Goal: Task Accomplishment & Management: Complete application form

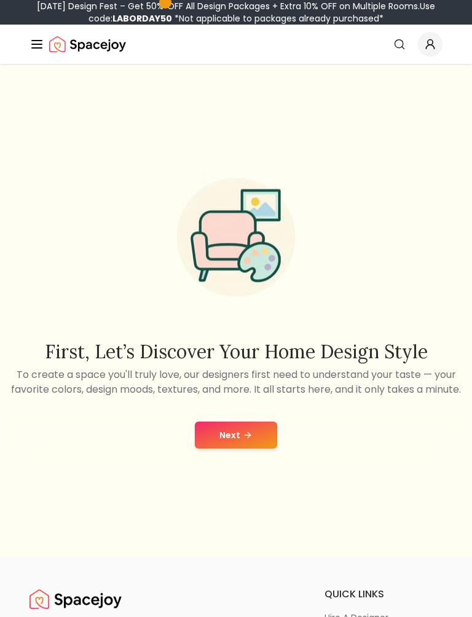
click at [252, 448] on button "Next" at bounding box center [236, 435] width 82 height 27
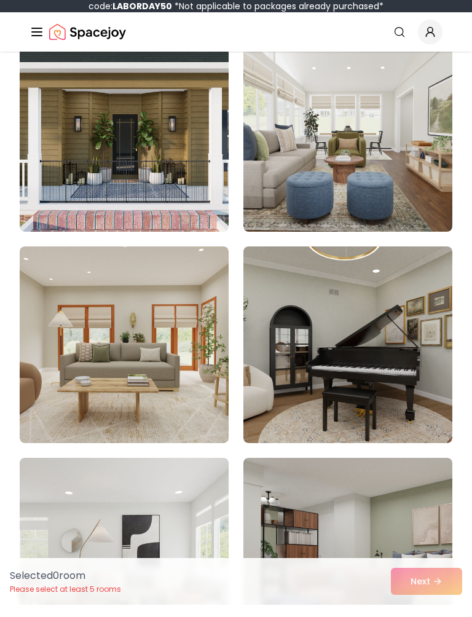
scroll to position [1751, 0]
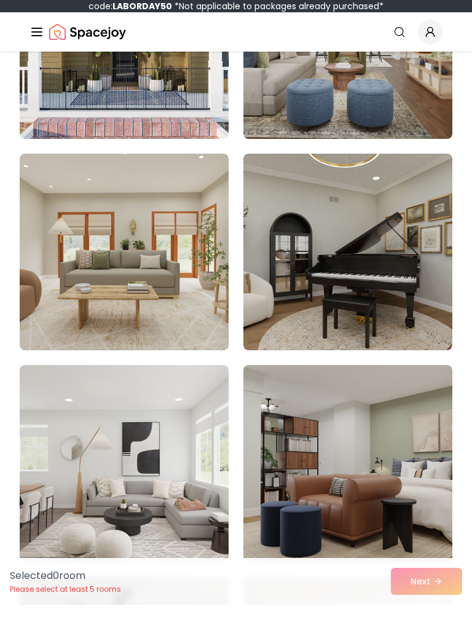
click at [411, 308] on img at bounding box center [347, 264] width 209 height 197
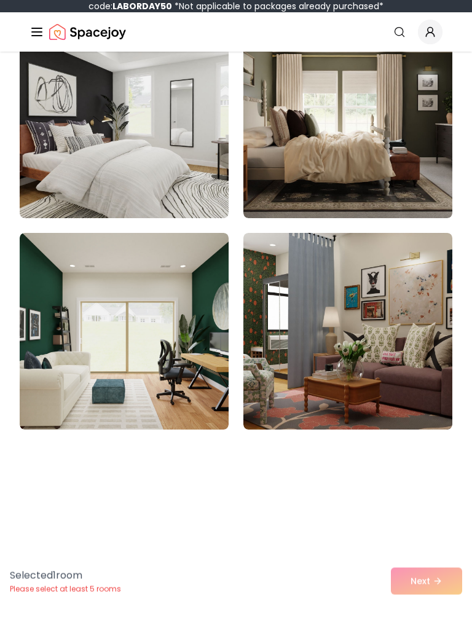
scroll to position [2940, 0]
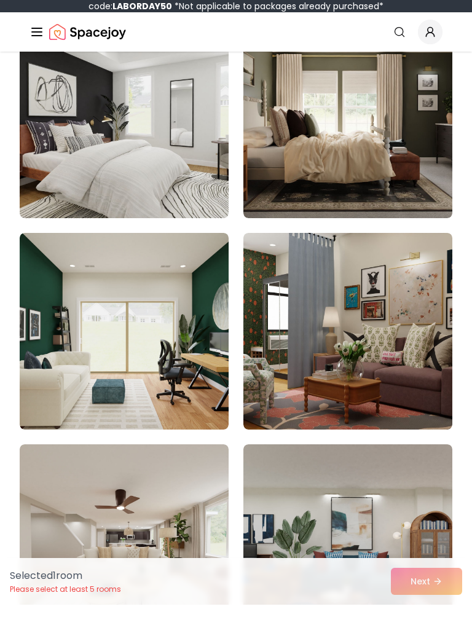
click at [416, 158] on img at bounding box center [347, 132] width 209 height 197
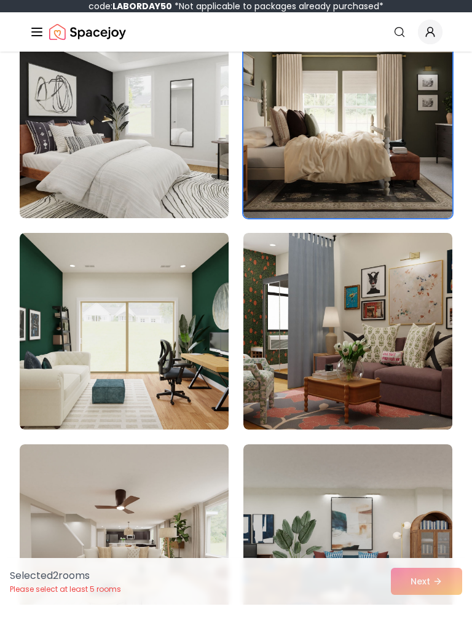
click at [420, 577] on div "Selected 2 room s Please select at least 5 rooms Next" at bounding box center [236, 593] width 472 height 47
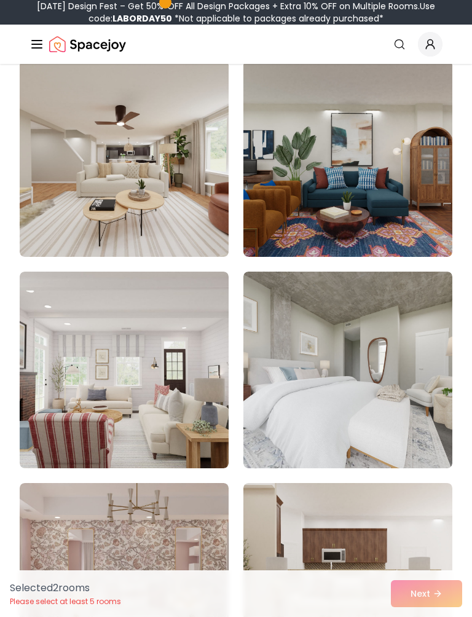
scroll to position [3329, 0]
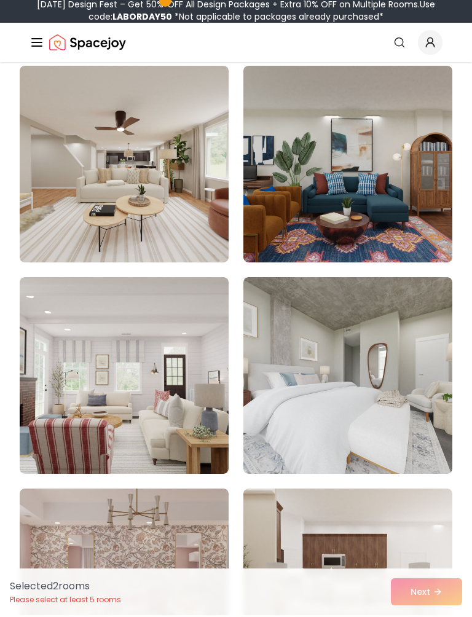
click at [79, 201] on img at bounding box center [124, 166] width 209 height 197
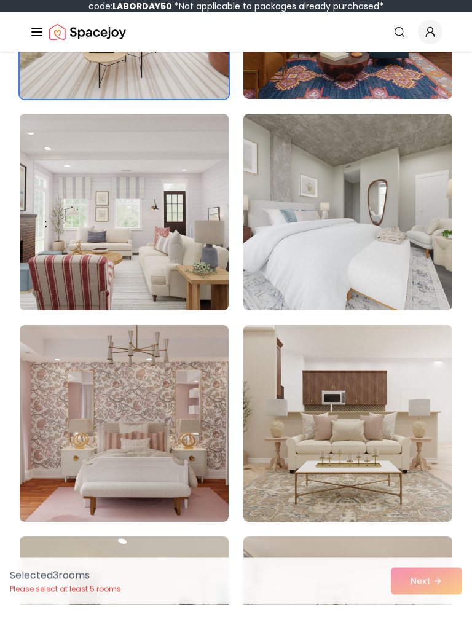
scroll to position [3483, 0]
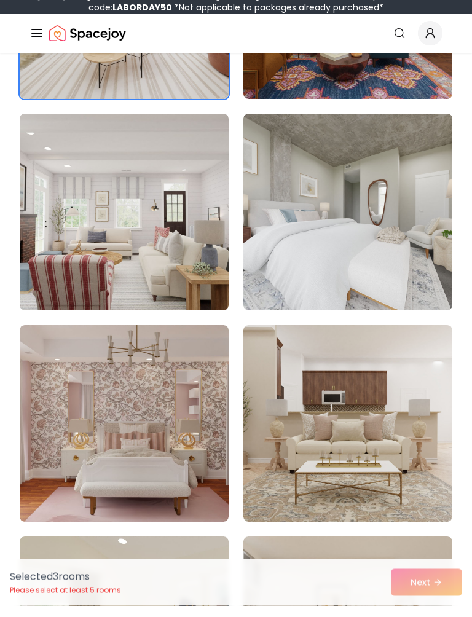
click at [410, 238] on img at bounding box center [347, 223] width 209 height 197
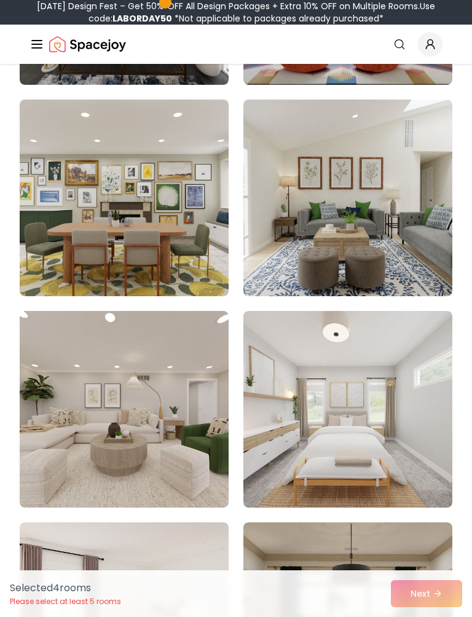
scroll to position [5401, 0]
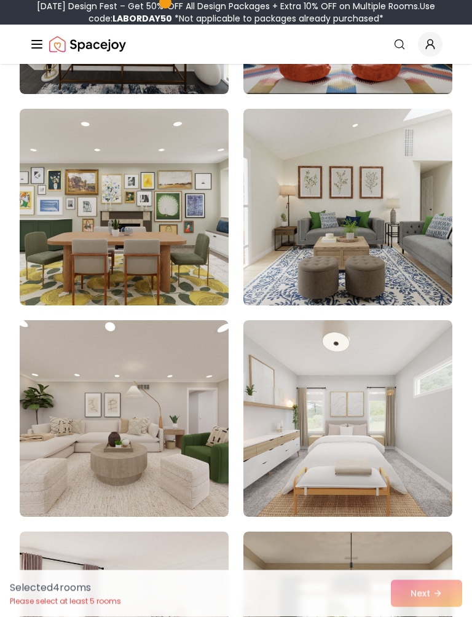
click at [398, 247] on img at bounding box center [347, 207] width 209 height 197
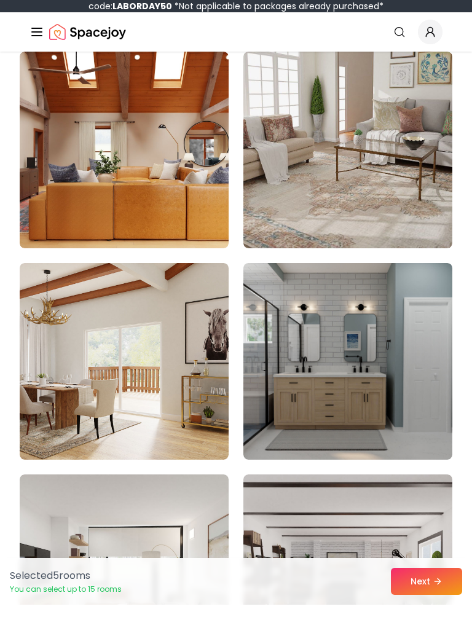
scroll to position [6513, 0]
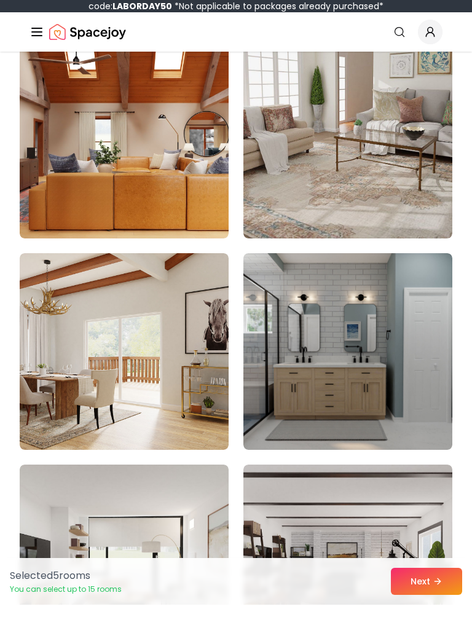
click at [409, 367] on img at bounding box center [347, 363] width 209 height 197
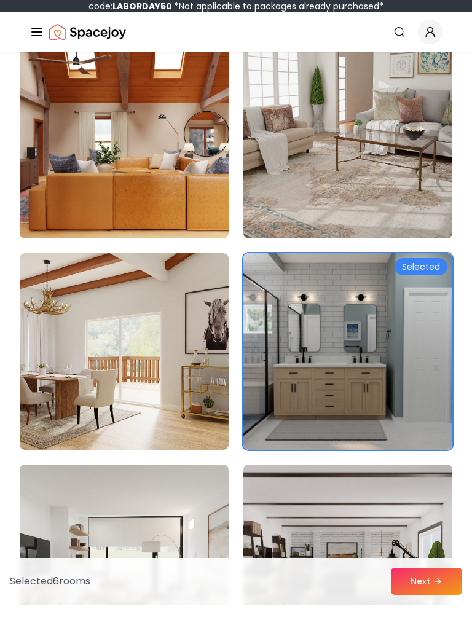
click at [396, 580] on button "Next" at bounding box center [426, 593] width 71 height 27
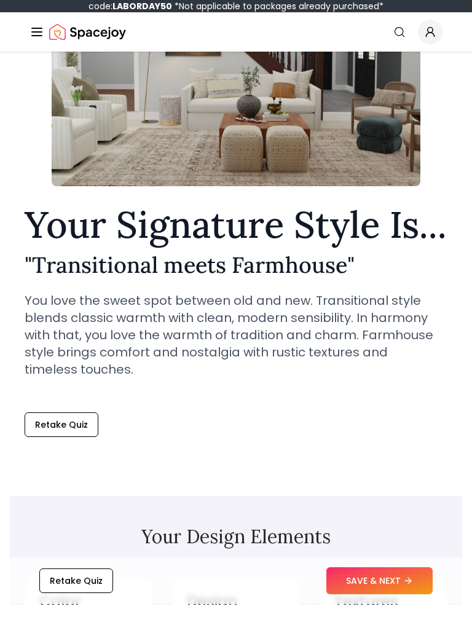
scroll to position [165, 0]
click at [374, 586] on button "SAVE & NEXT" at bounding box center [379, 593] width 106 height 27
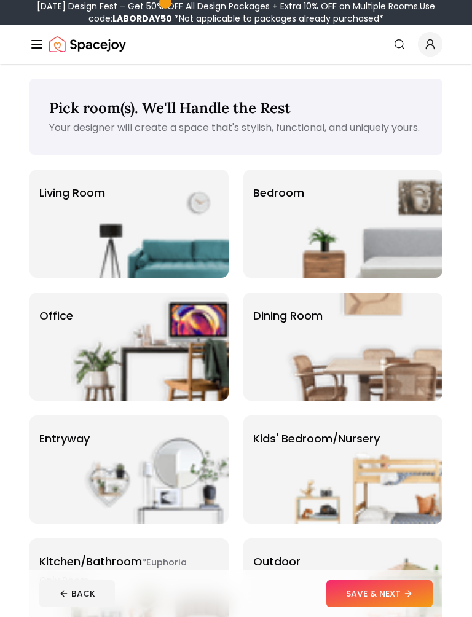
click at [415, 251] on img at bounding box center [363, 224] width 157 height 108
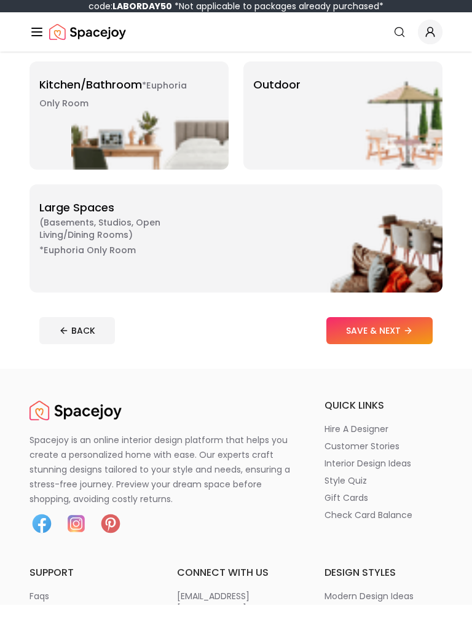
scroll to position [456, 0]
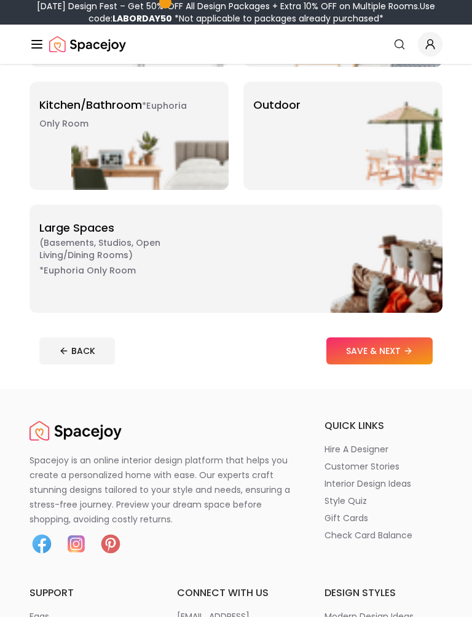
click at [396, 360] on button "SAVE & NEXT" at bounding box center [379, 351] width 106 height 27
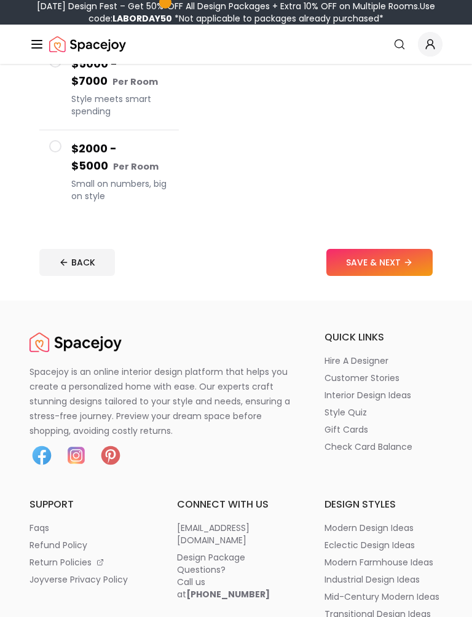
scroll to position [415, 0]
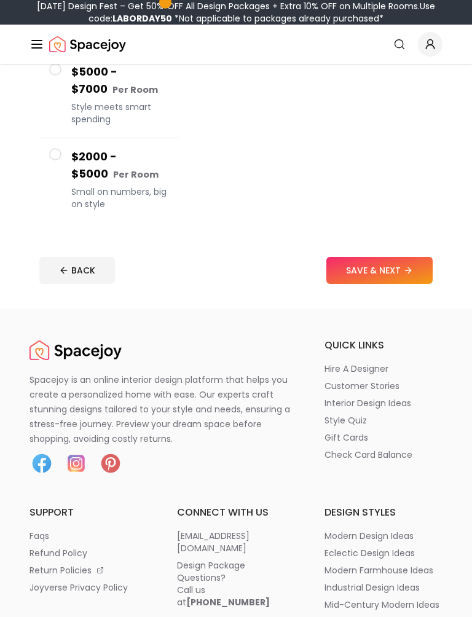
click at [393, 252] on footer "BACK SAVE & NEXT" at bounding box center [235, 270] width 413 height 47
click at [393, 251] on footer "BACK SAVE & NEXT" at bounding box center [235, 270] width 413 height 47
click at [394, 267] on button "SAVE & NEXT" at bounding box center [379, 270] width 106 height 27
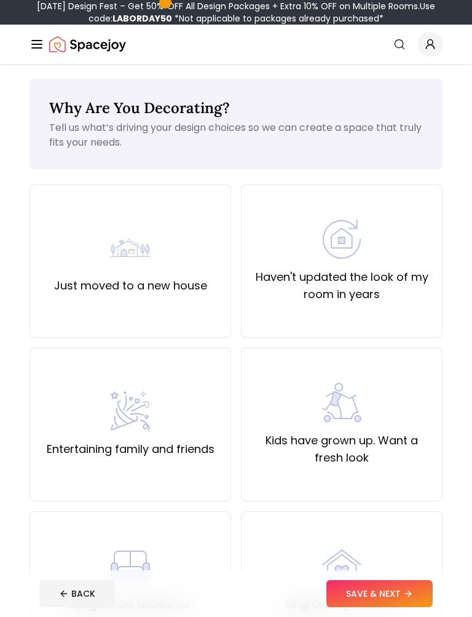
click at [68, 292] on label "Just moved to a new house" at bounding box center [130, 285] width 153 height 17
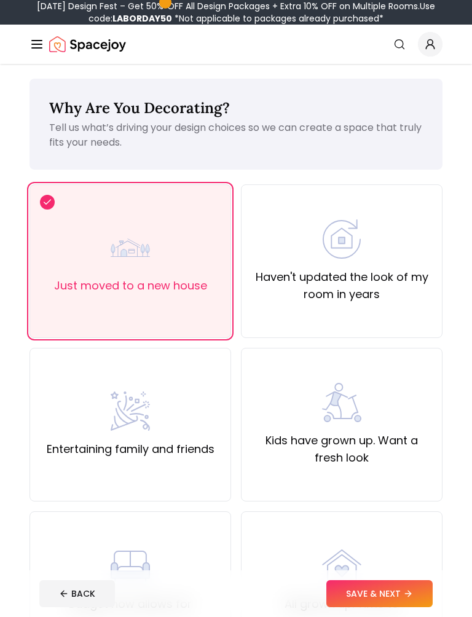
click at [381, 597] on button "SAVE & NEXT" at bounding box center [379, 593] width 106 height 27
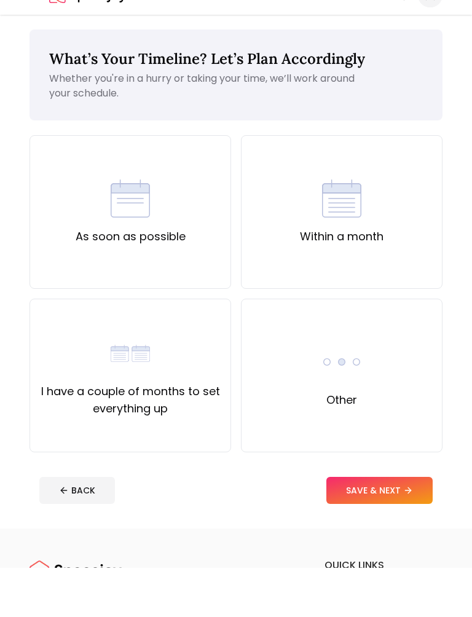
click at [62, 257] on div "As soon as possible" at bounding box center [130, 261] width 202 height 154
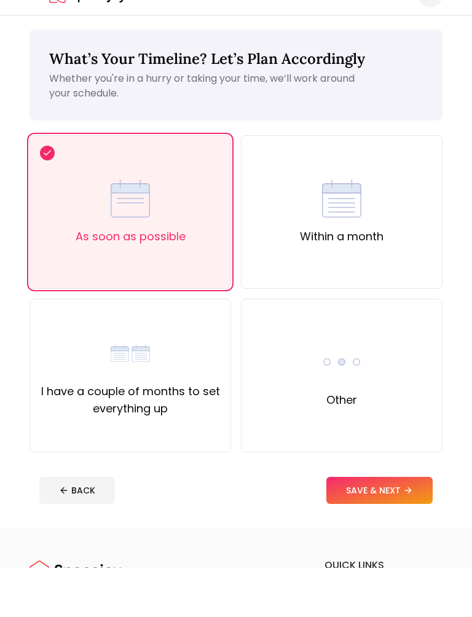
click at [382, 514] on div "What’s Your Timeline? Let’s Plan Accordingly Whether you're in a hurry or takin…" at bounding box center [236, 321] width 472 height 514
click at [386, 526] on button "SAVE & NEXT" at bounding box center [379, 539] width 106 height 27
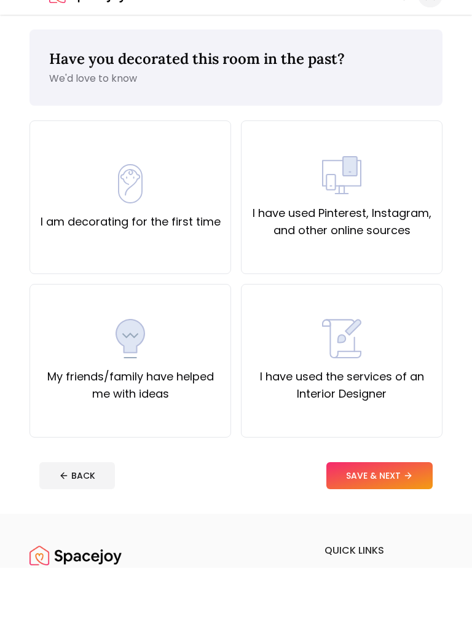
click at [376, 511] on button "SAVE & NEXT" at bounding box center [379, 524] width 106 height 27
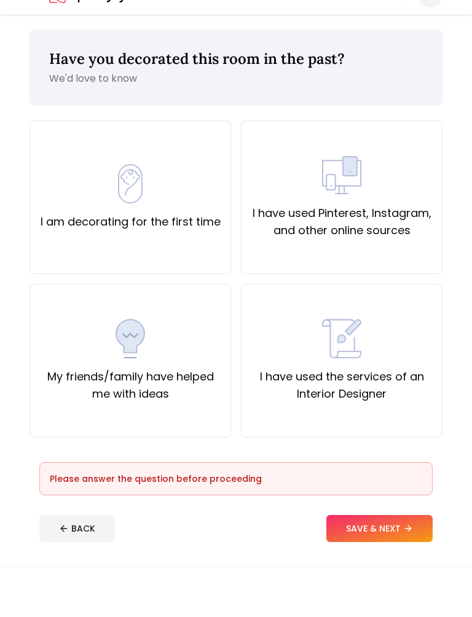
click at [369, 564] on button "SAVE & NEXT" at bounding box center [379, 577] width 106 height 27
click at [53, 262] on label "I am decorating for the first time" at bounding box center [131, 270] width 180 height 17
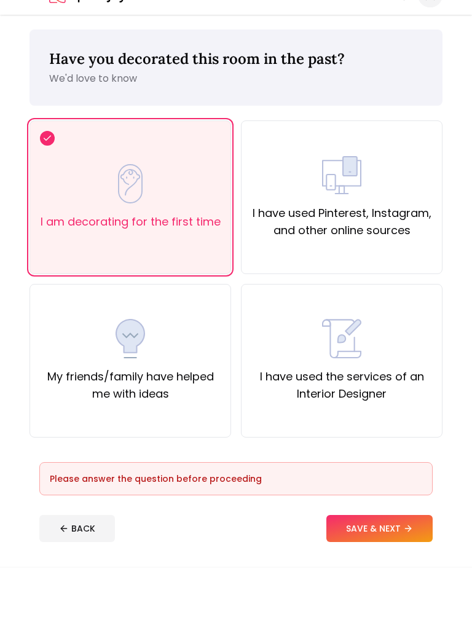
click at [375, 564] on button "SAVE & NEXT" at bounding box center [379, 577] width 106 height 27
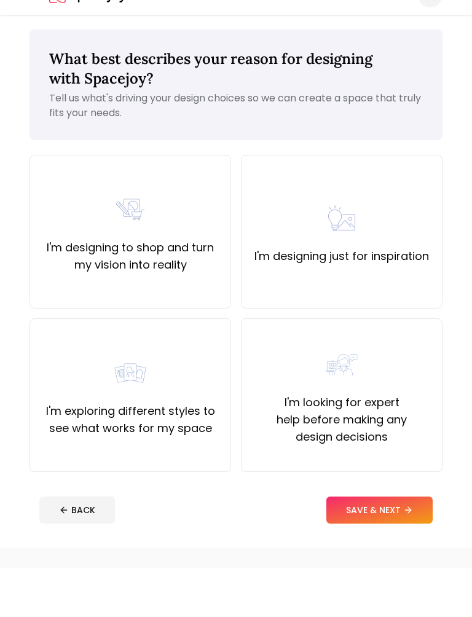
click at [73, 288] on label "I'm designing to shop and turn my vision into reality" at bounding box center [130, 305] width 181 height 34
click at [380, 546] on button "SAVE & NEXT" at bounding box center [379, 559] width 106 height 27
